Goal: Task Accomplishment & Management: Use online tool/utility

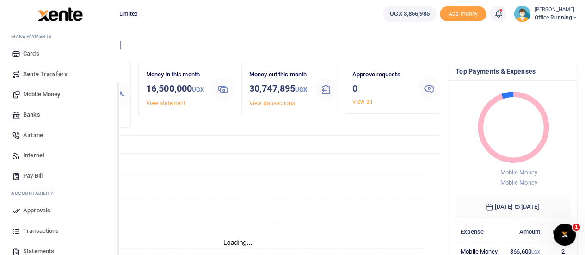
scroll to position [95, 0]
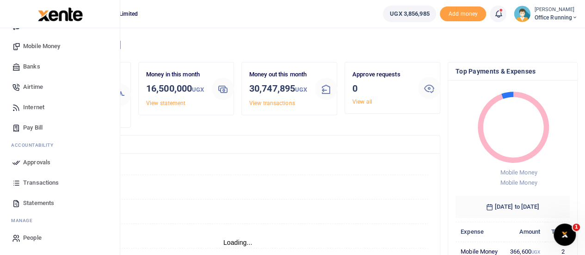
click at [47, 181] on span "Transactions" at bounding box center [41, 182] width 36 height 9
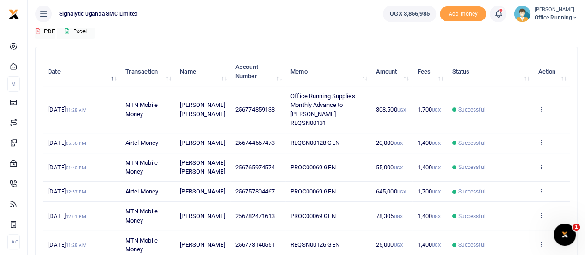
scroll to position [92, 0]
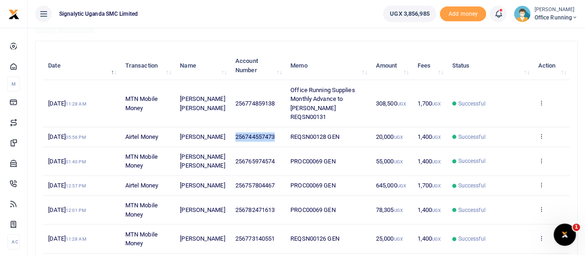
drag, startPoint x: 230, startPoint y: 123, endPoint x: 273, endPoint y: 126, distance: 43.1
click at [273, 127] on td "256744557473" at bounding box center [257, 137] width 55 height 20
copy span "256744557473"
click at [549, 131] on td "View details Send again" at bounding box center [551, 137] width 37 height 20
click at [537, 127] on td "View details Send again" at bounding box center [551, 137] width 37 height 20
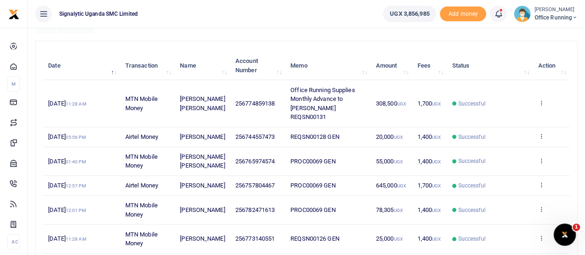
click at [543, 133] on icon at bounding box center [541, 136] width 6 height 6
click at [507, 160] on link "Send again" at bounding box center [507, 163] width 73 height 13
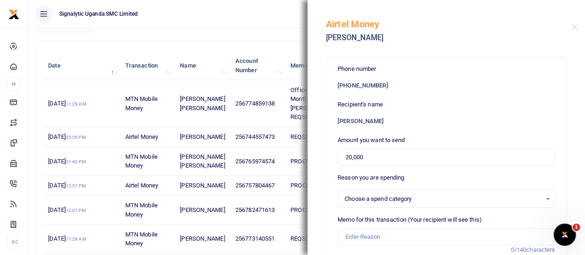
select select
click at [359, 164] on input "20,000" at bounding box center [446, 157] width 217 height 18
click at [344, 159] on input "20,000" at bounding box center [446, 157] width 217 height 18
type input "100,000"
click at [489, 121] on h6 "[PERSON_NAME]" at bounding box center [446, 120] width 217 height 7
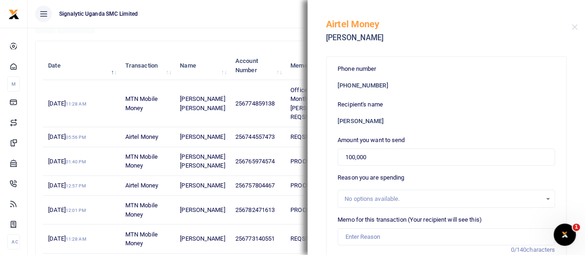
scroll to position [46, 0]
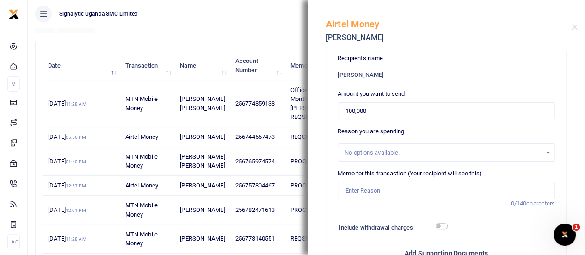
click at [445, 149] on div "No options available." at bounding box center [443, 152] width 197 height 9
click at [540, 154] on div "No options available." at bounding box center [446, 153] width 216 height 10
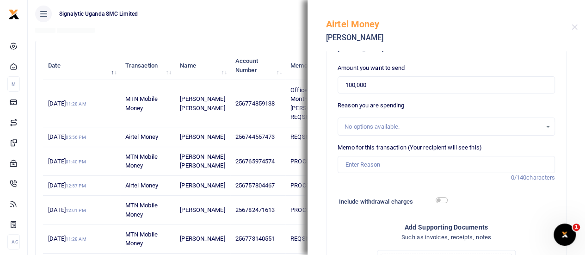
scroll to position [92, 0]
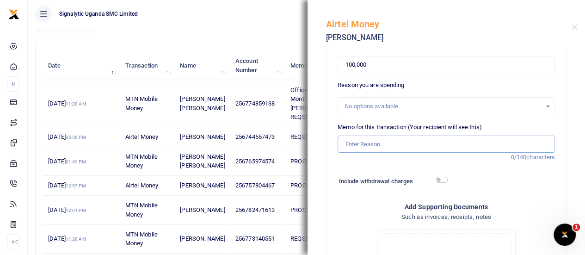
click at [378, 143] on input "Memo for this transaction (Your recipient will see this)" at bounding box center [446, 144] width 217 height 18
paste input "REQSN00132"
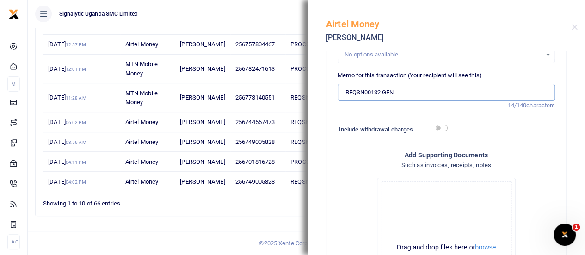
scroll to position [257, 0]
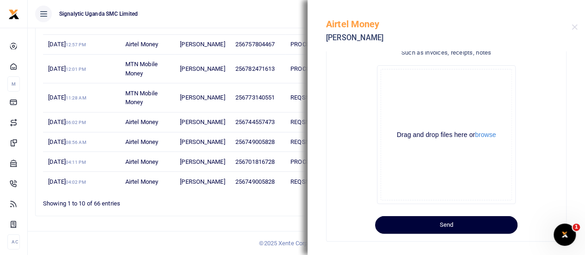
type input "REQSN00132 GEN"
click at [467, 218] on button "Send" at bounding box center [446, 225] width 142 height 18
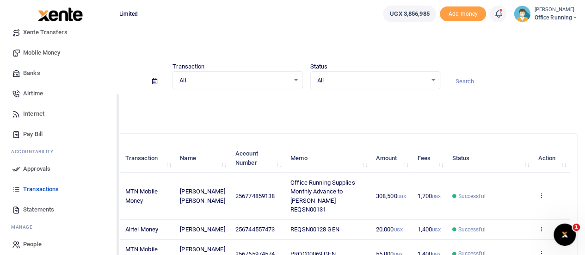
scroll to position [95, 0]
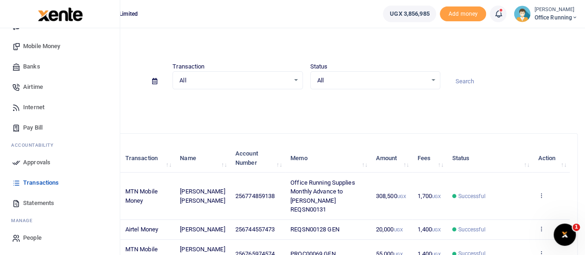
click at [42, 160] on span "Approvals" at bounding box center [36, 162] width 27 height 9
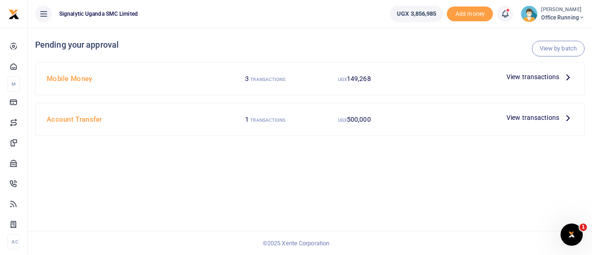
click at [523, 80] on span "View transactions" at bounding box center [532, 77] width 53 height 10
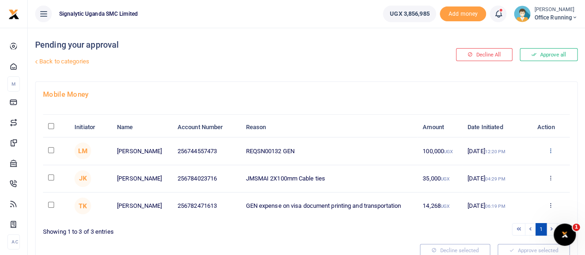
click at [549, 148] on icon at bounding box center [550, 150] width 6 height 6
click at [515, 162] on link "Approve" at bounding box center [516, 165] width 73 height 13
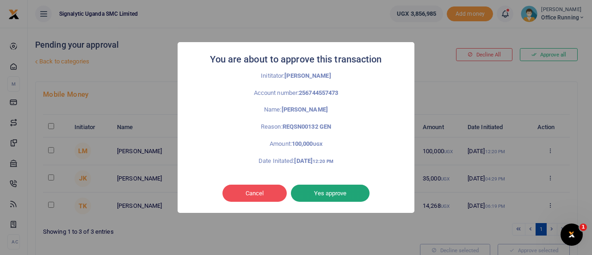
click at [334, 193] on button "Yes approve" at bounding box center [330, 194] width 79 height 18
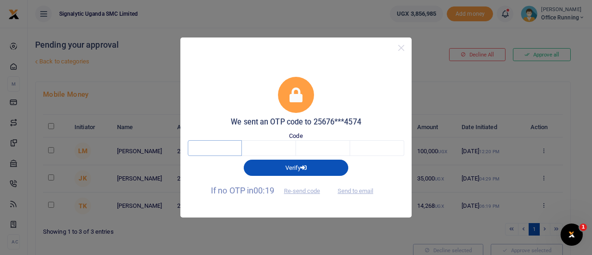
click at [240, 147] on input "text" at bounding box center [215, 148] width 54 height 16
type input "4"
type input "6"
type input "2"
type input "4"
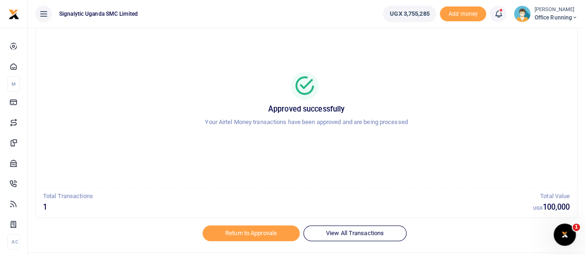
scroll to position [53, 0]
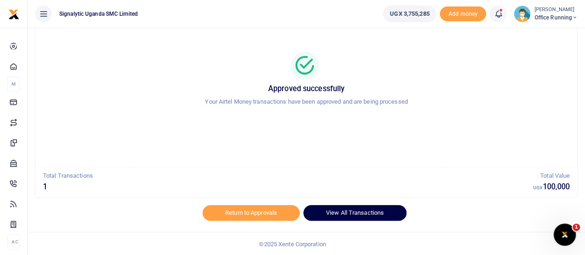
click at [366, 208] on link "View All Transactions" at bounding box center [354, 213] width 103 height 16
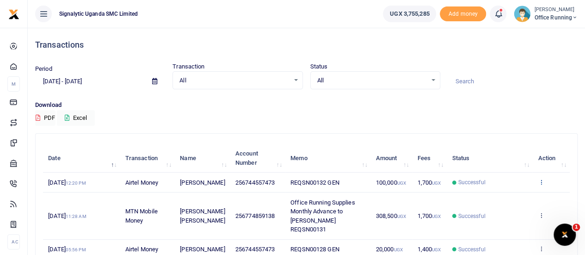
click at [540, 182] on icon at bounding box center [541, 182] width 6 height 6
click at [502, 201] on link "View details" at bounding box center [507, 197] width 73 height 13
